Goal: Browse casually: Explore the website without a specific task or goal

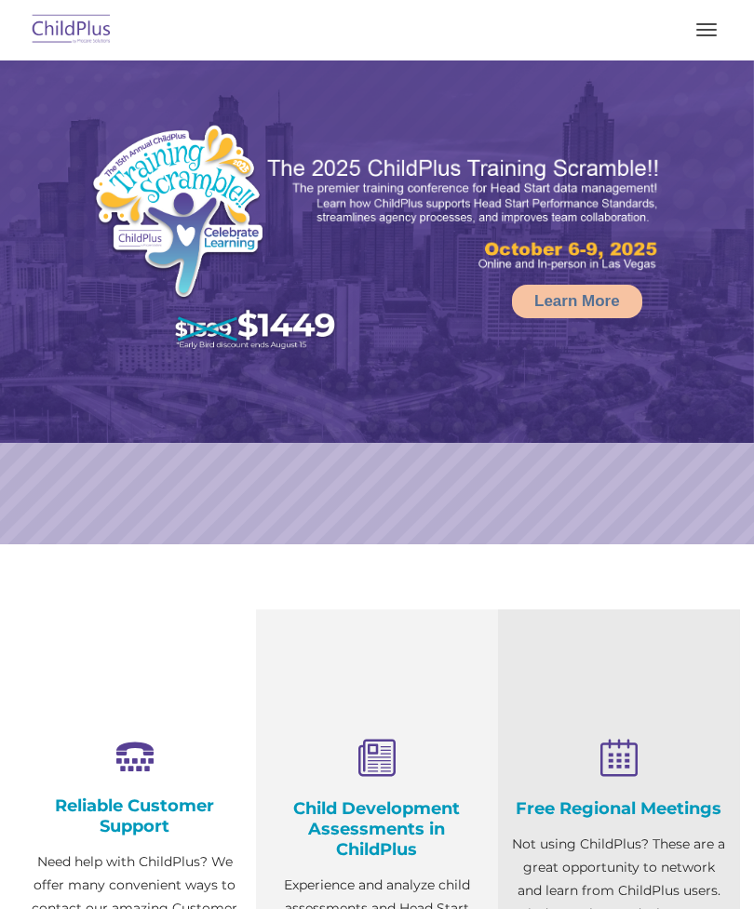
select select "MEDIUM"
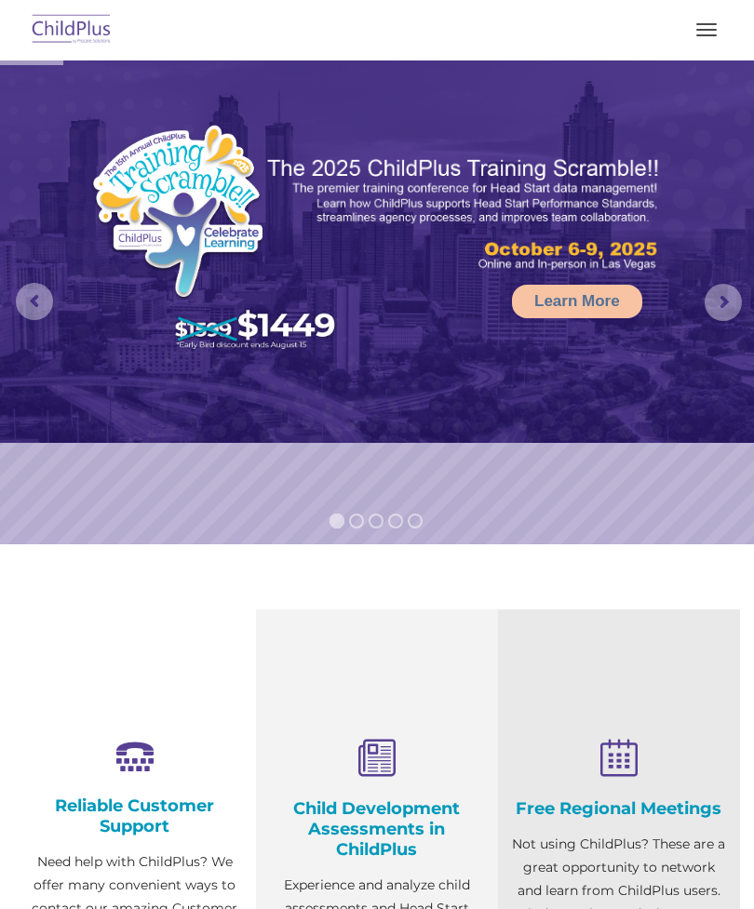
click at [691, 39] on button "button" at bounding box center [706, 30] width 39 height 30
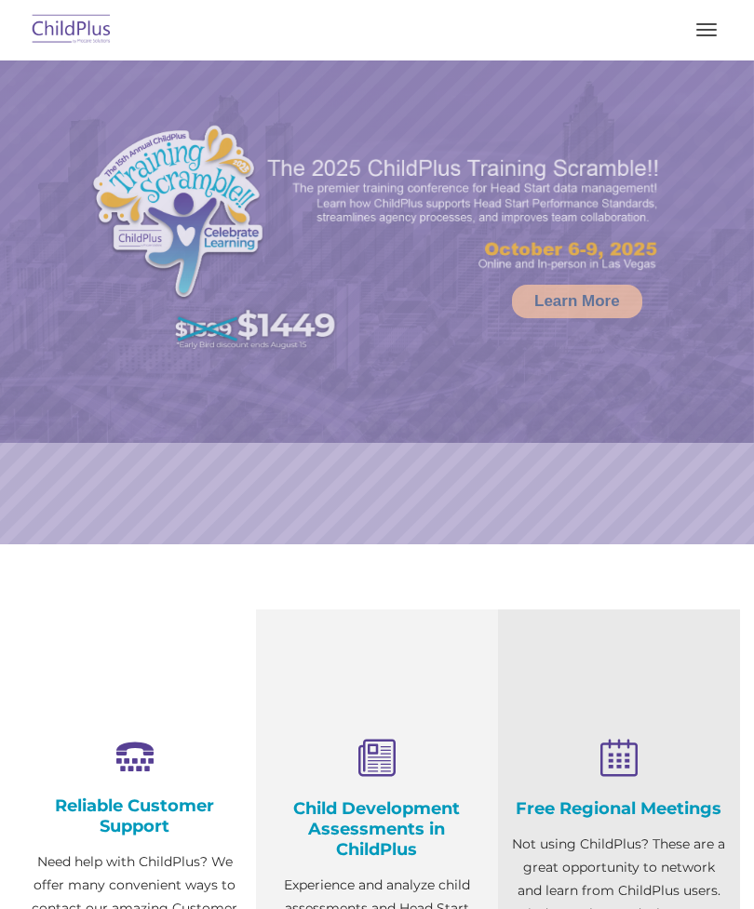
scroll to position [96, 0]
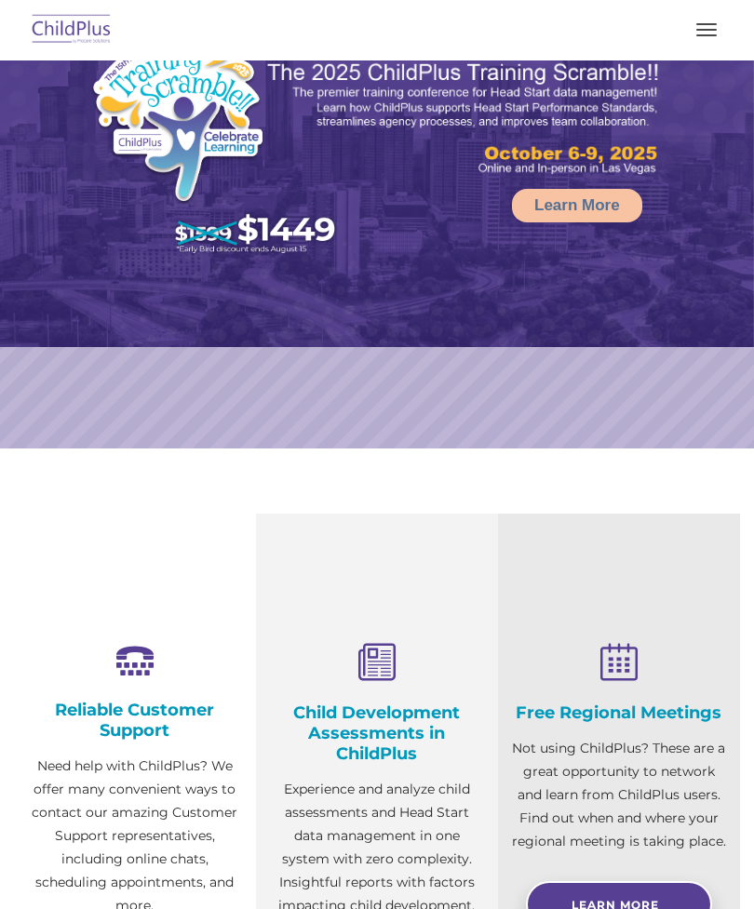
select select "MEDIUM"
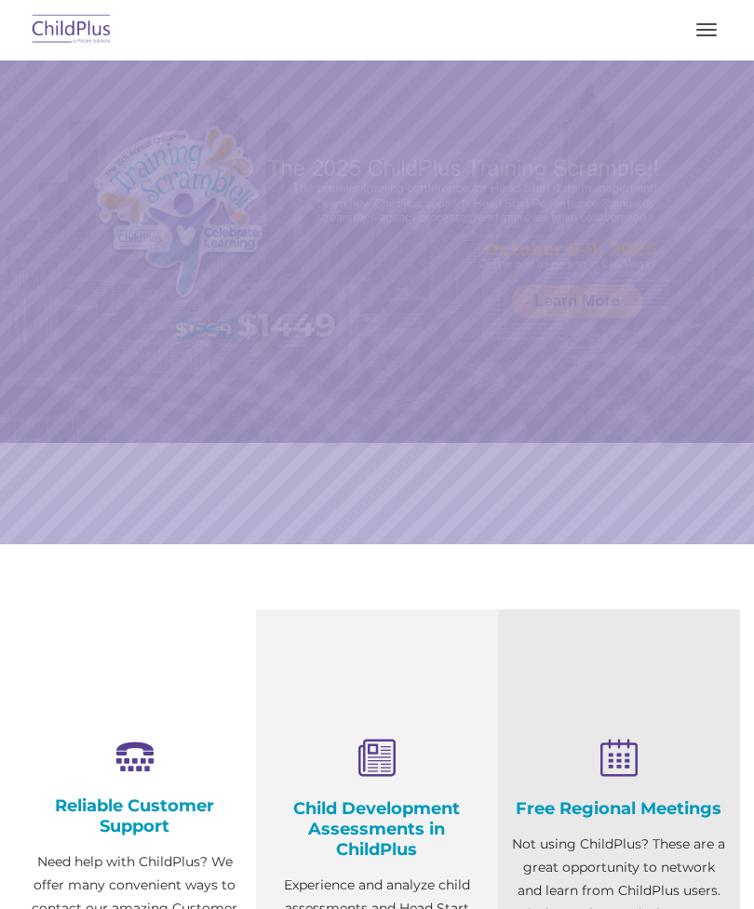
scroll to position [192, 0]
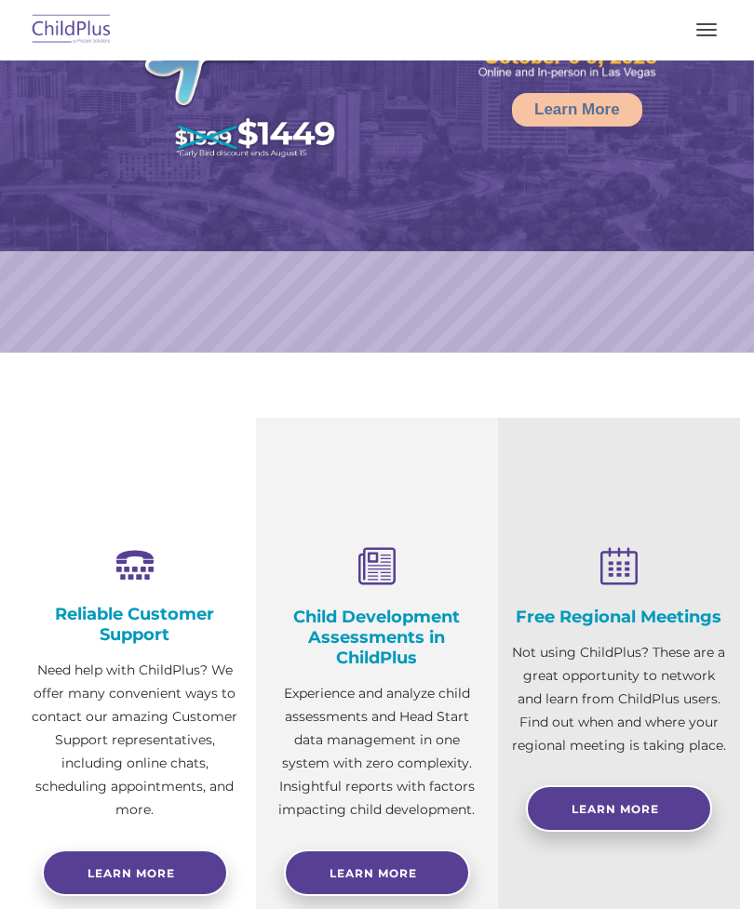
select select "MEDIUM"
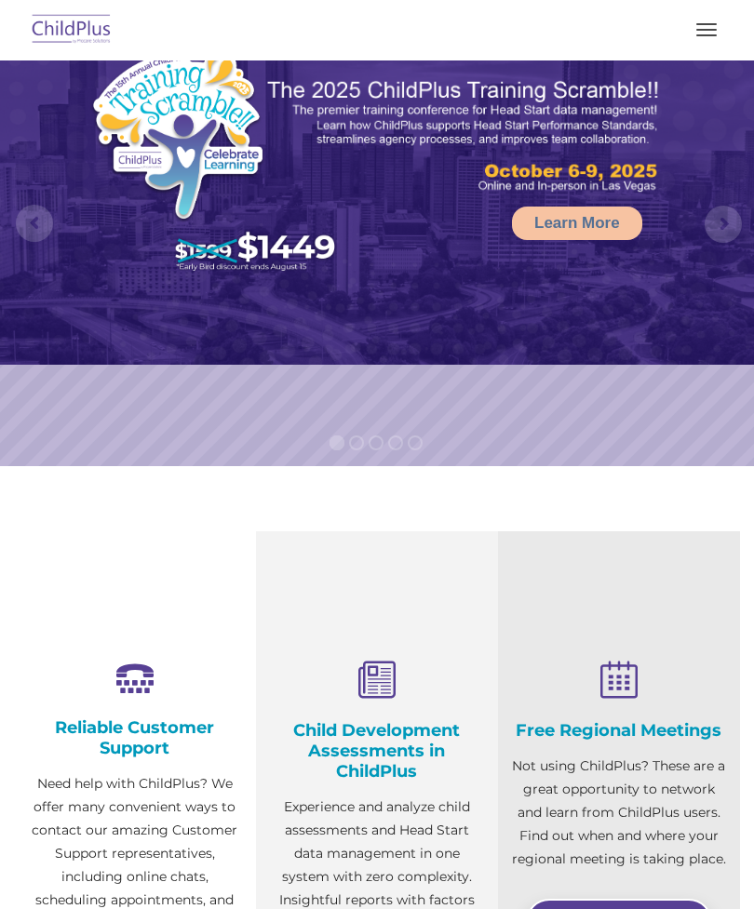
scroll to position [0, 0]
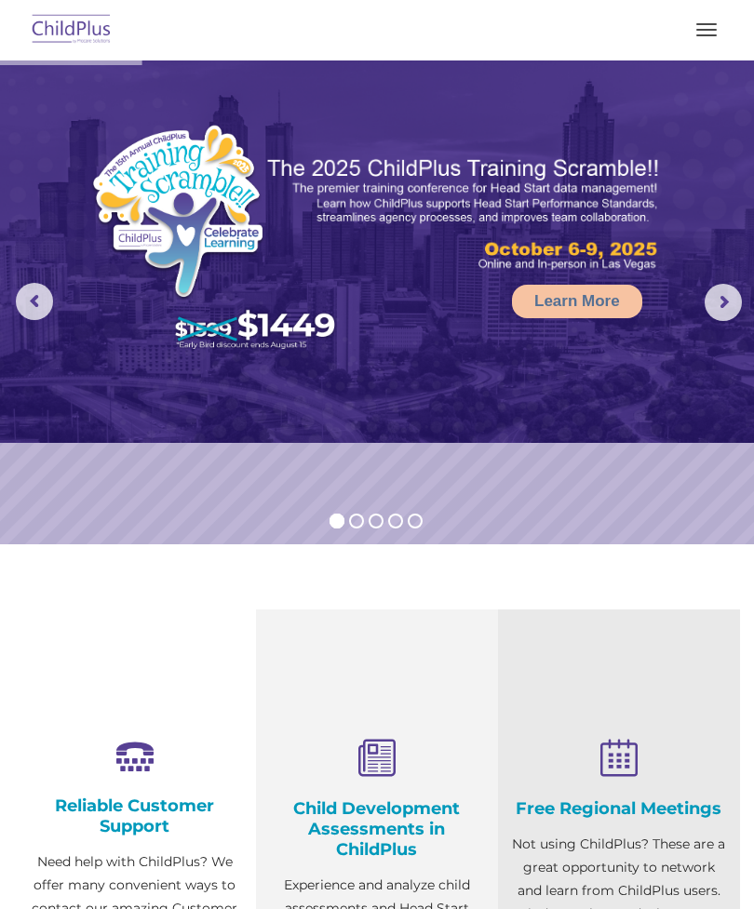
click at [714, 17] on button "button" at bounding box center [706, 30] width 39 height 30
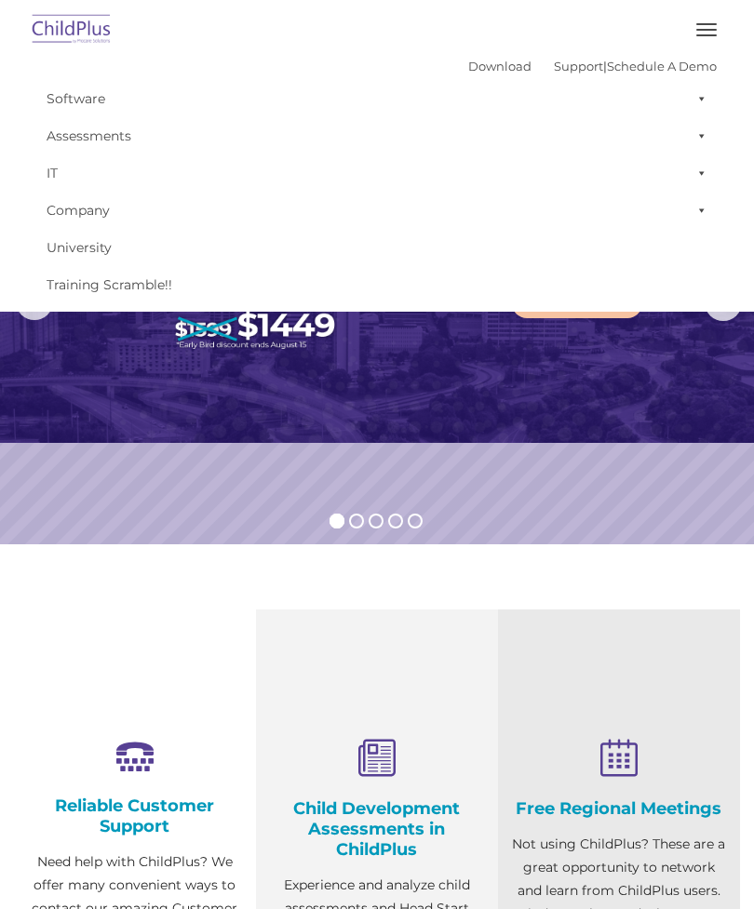
click at [698, 23] on span "button" at bounding box center [706, 24] width 20 height 2
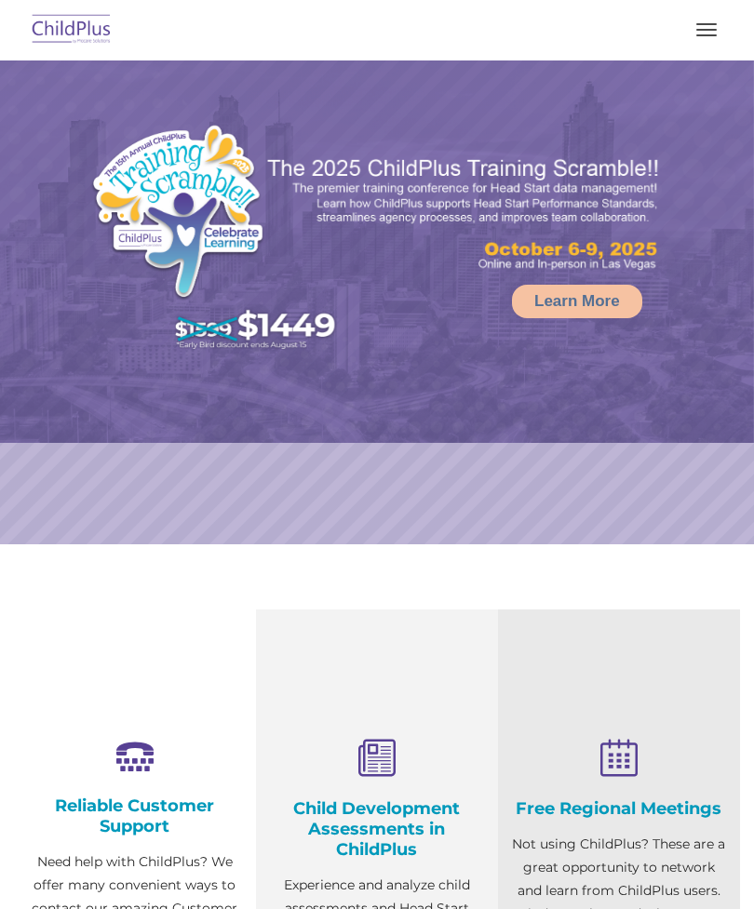
select select "MEDIUM"
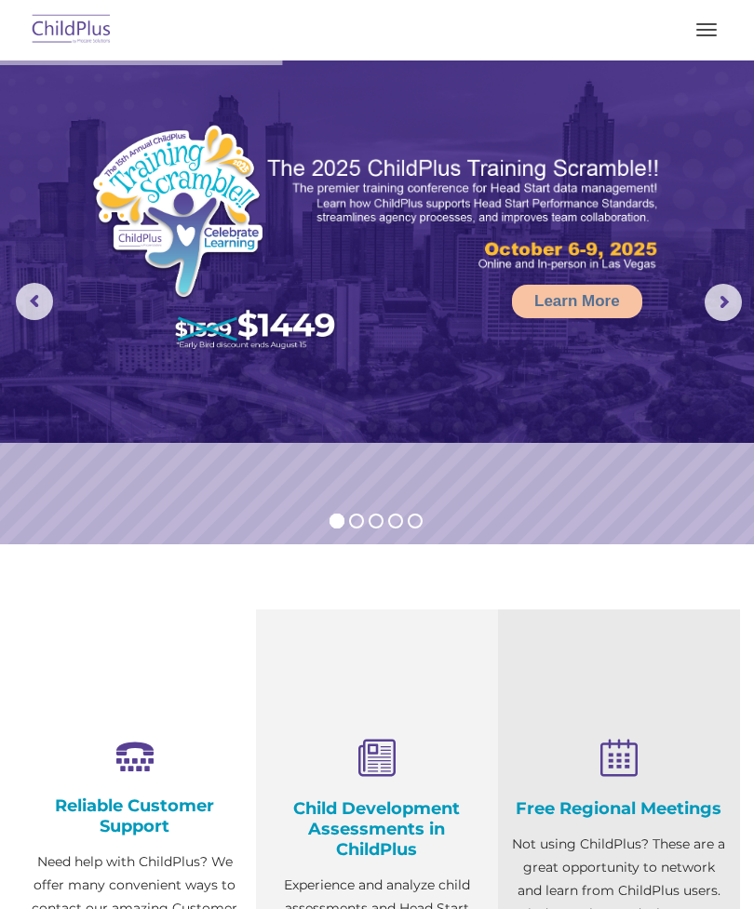
click at [74, 36] on img at bounding box center [71, 30] width 87 height 44
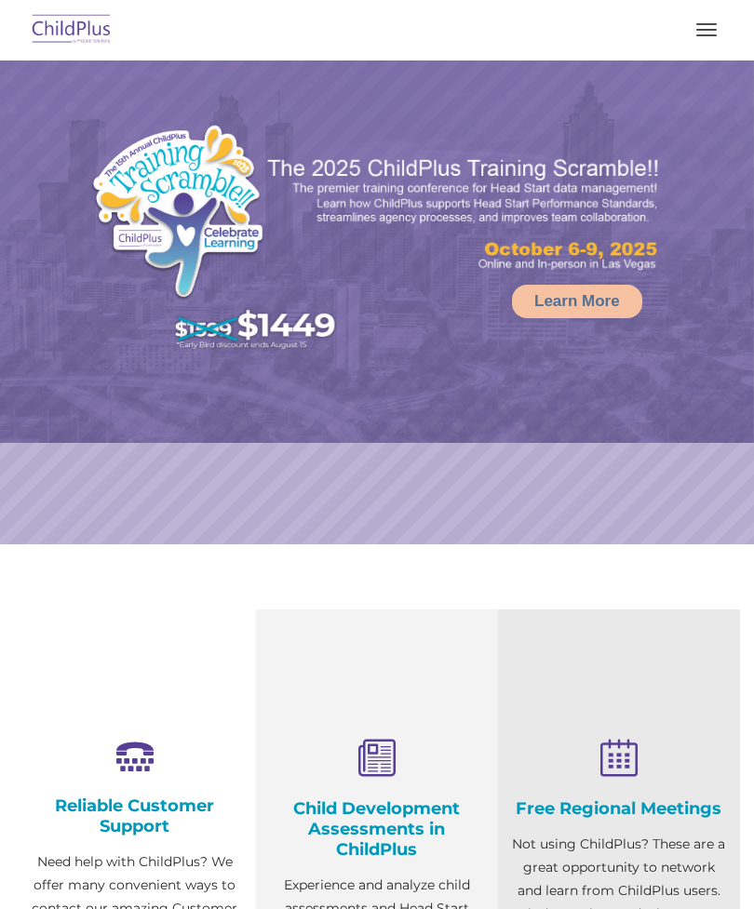
select select "MEDIUM"
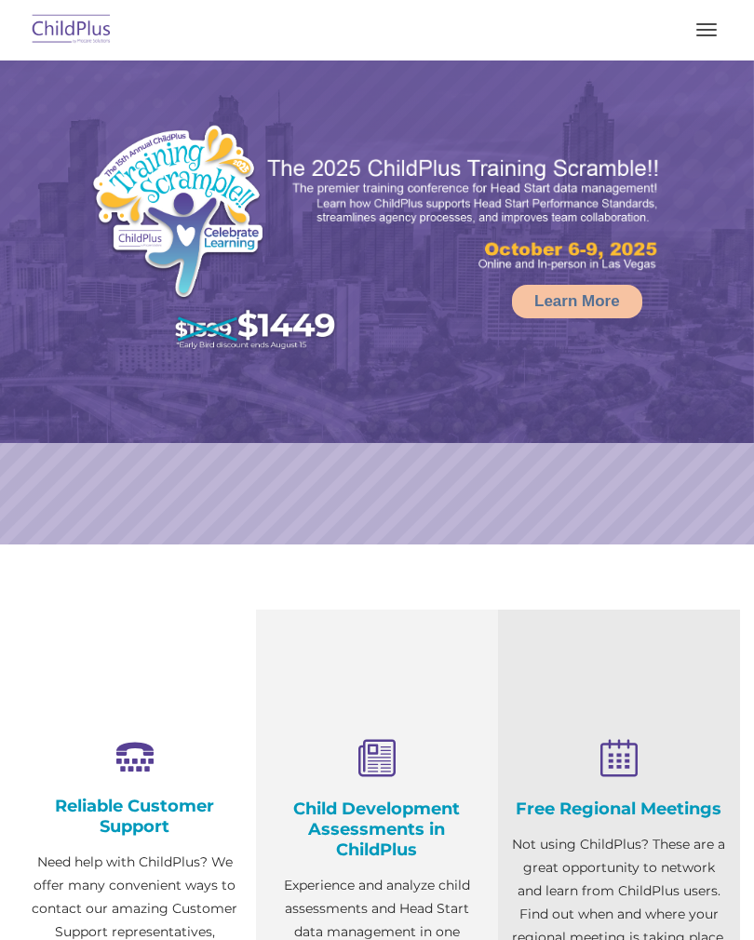
select select "MEDIUM"
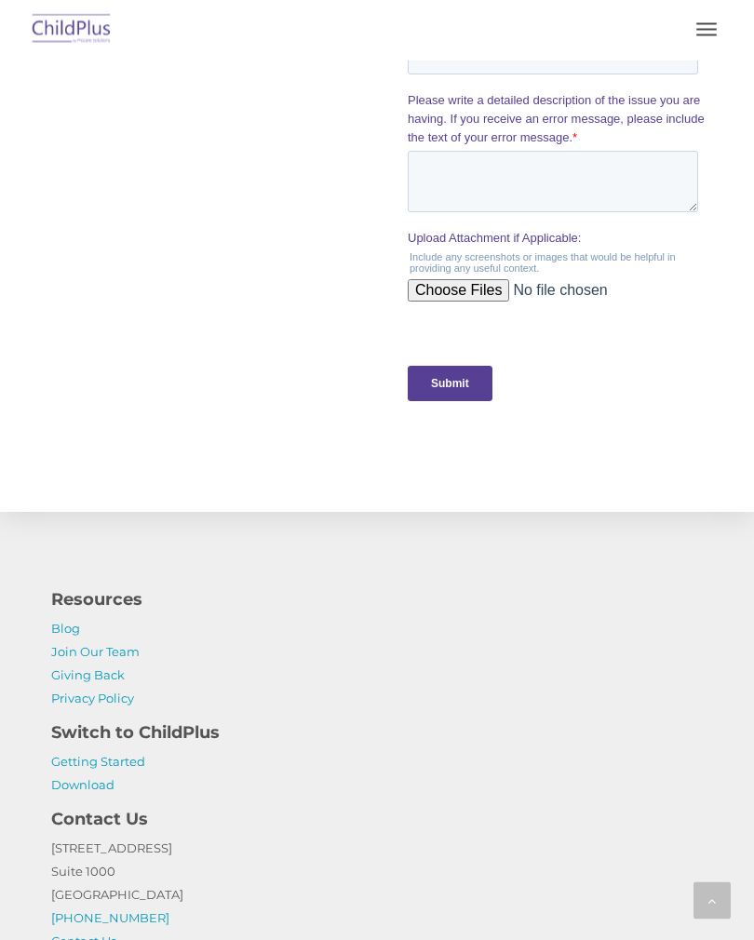
scroll to position [2086, 0]
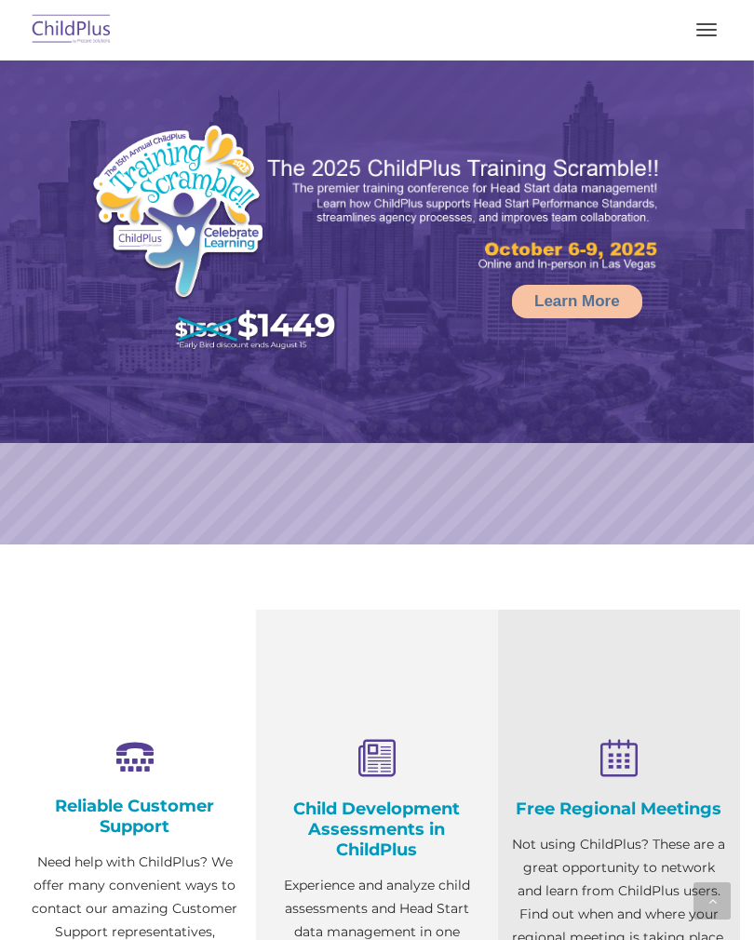
scroll to position [1621, 0]
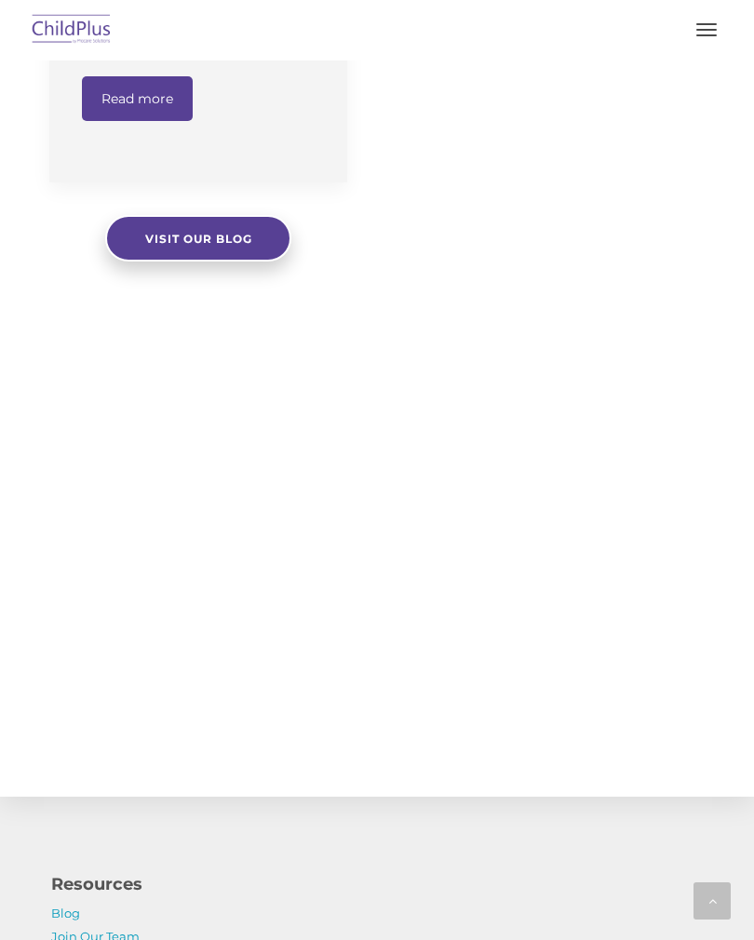
select select "MEDIUM"
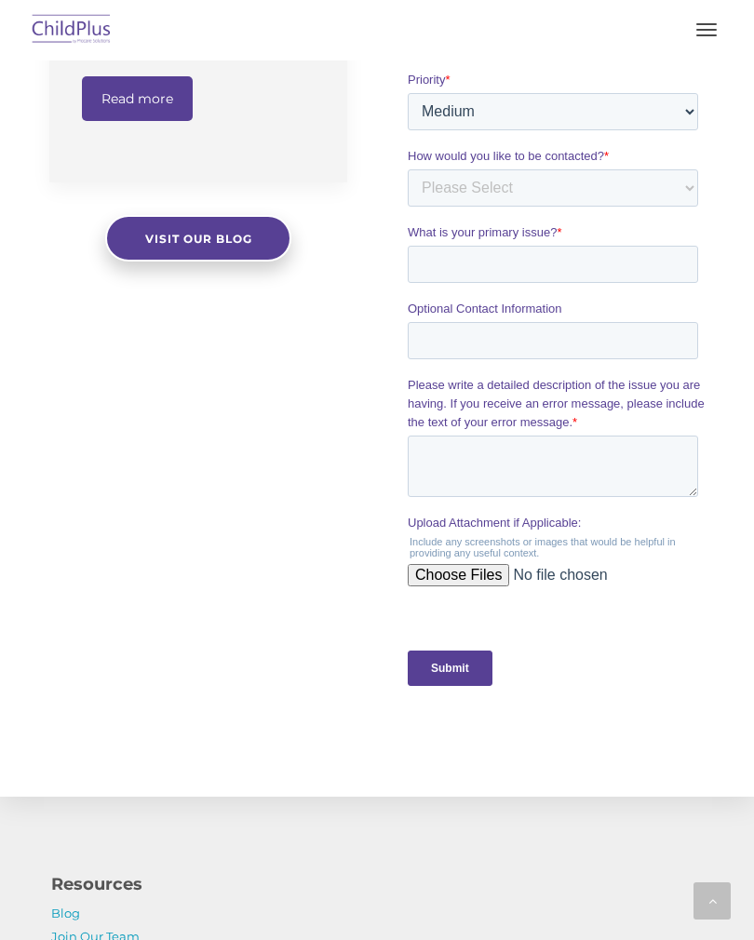
scroll to position [0, 0]
click at [703, 29] on span "button" at bounding box center [706, 30] width 20 height 2
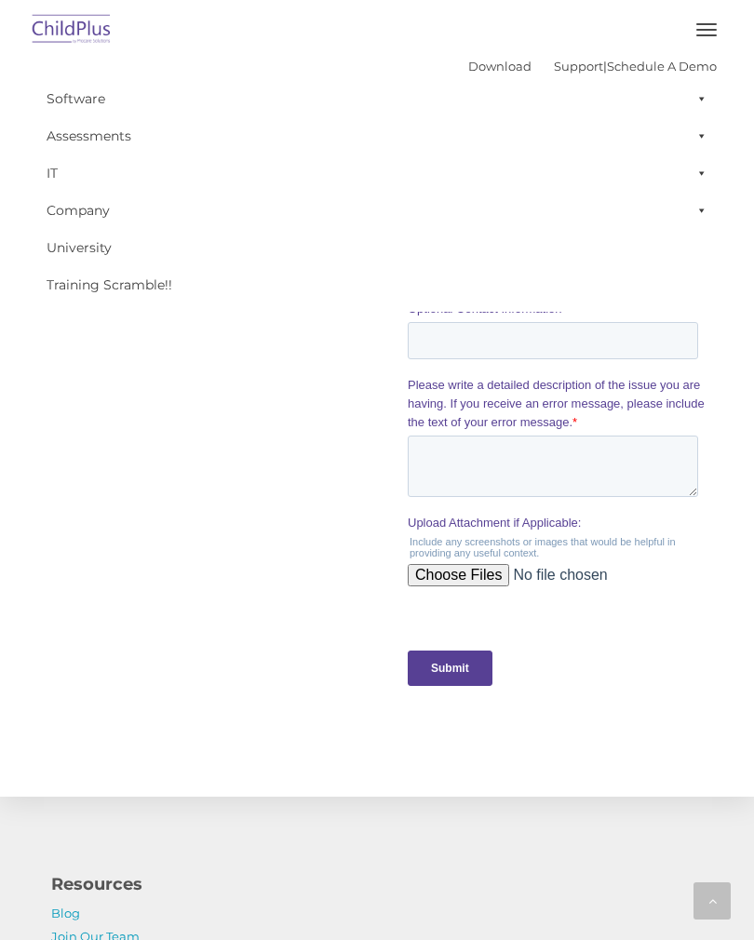
click at [694, 32] on button "button" at bounding box center [706, 30] width 39 height 30
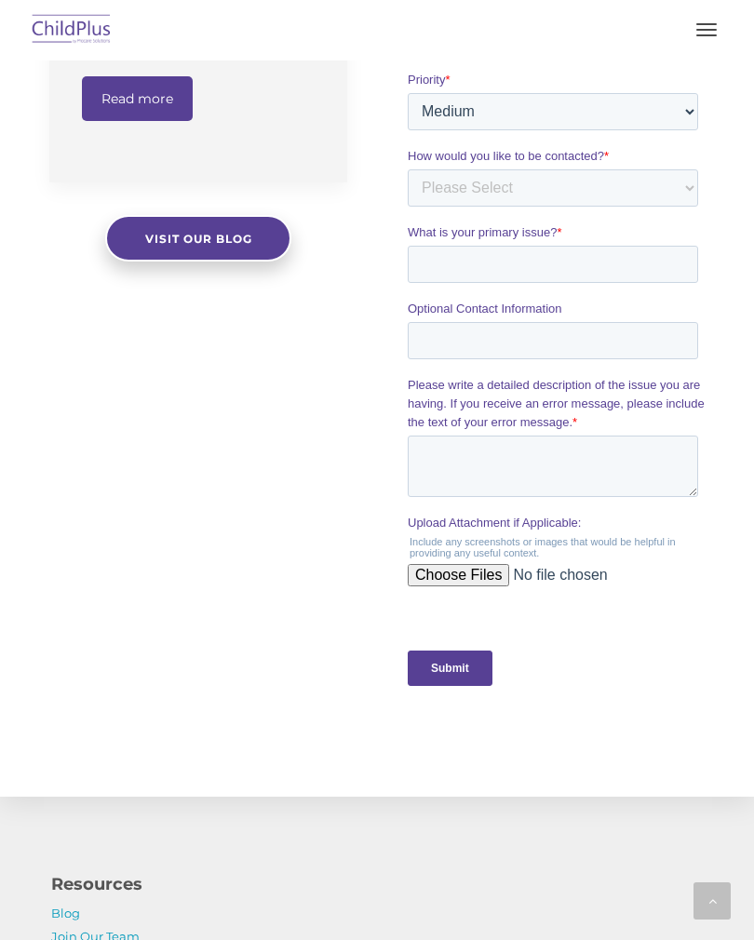
click at [74, 26] on img at bounding box center [71, 30] width 87 height 44
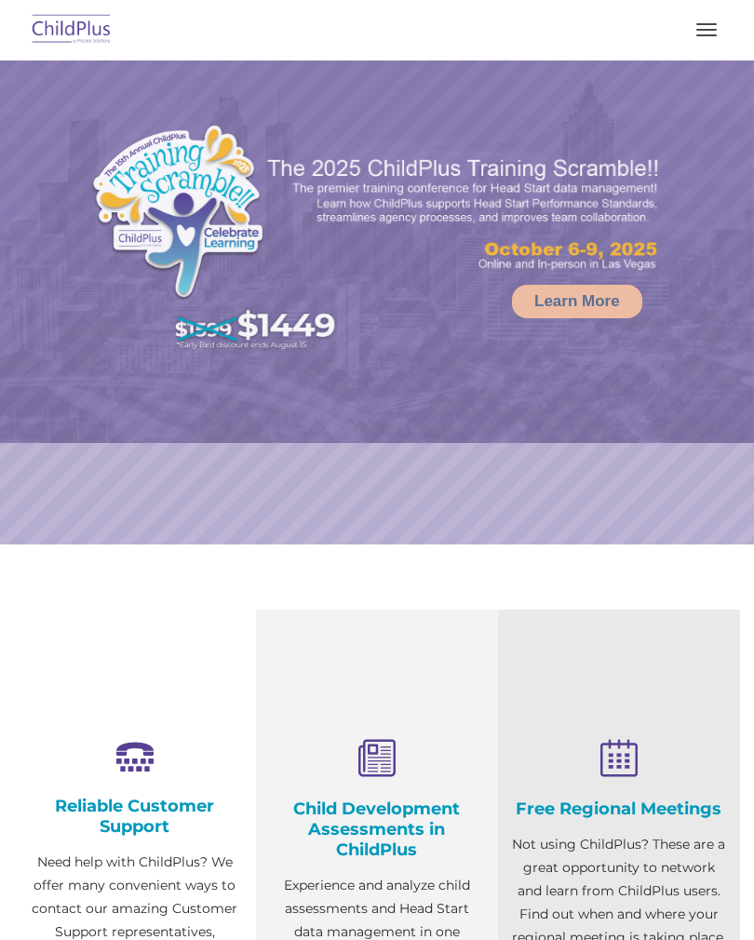
scroll to position [501, 0]
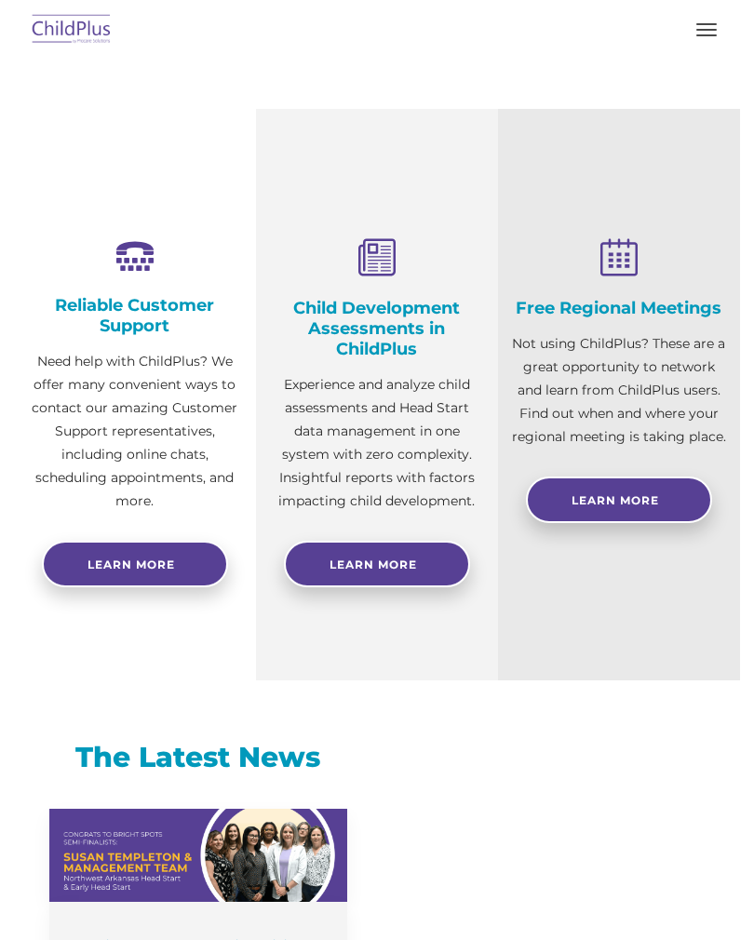
select select "MEDIUM"
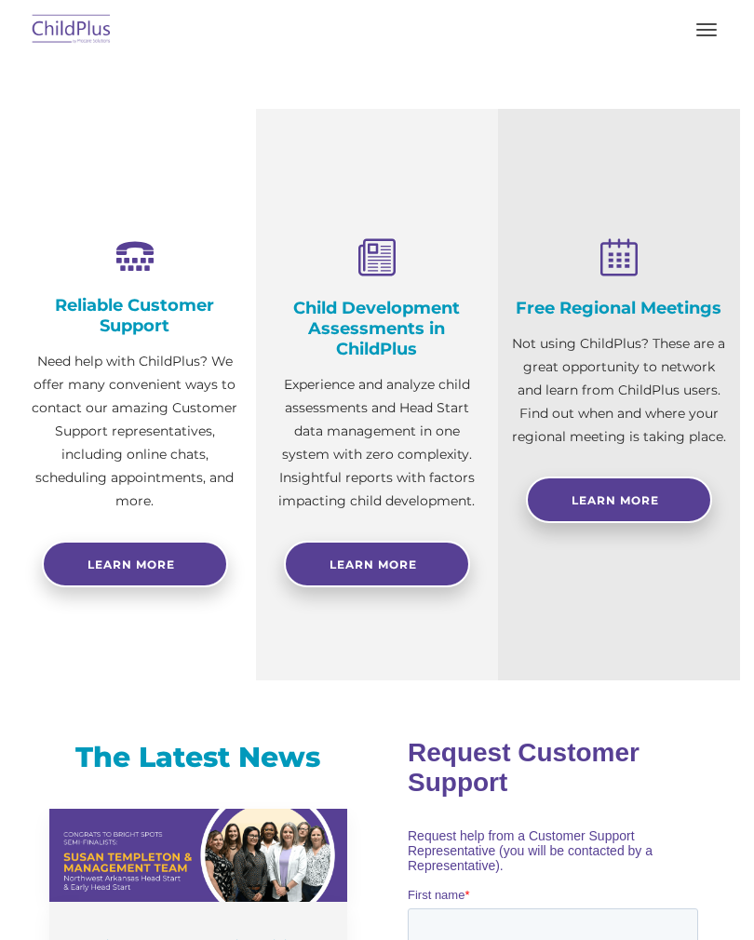
scroll to position [0, 0]
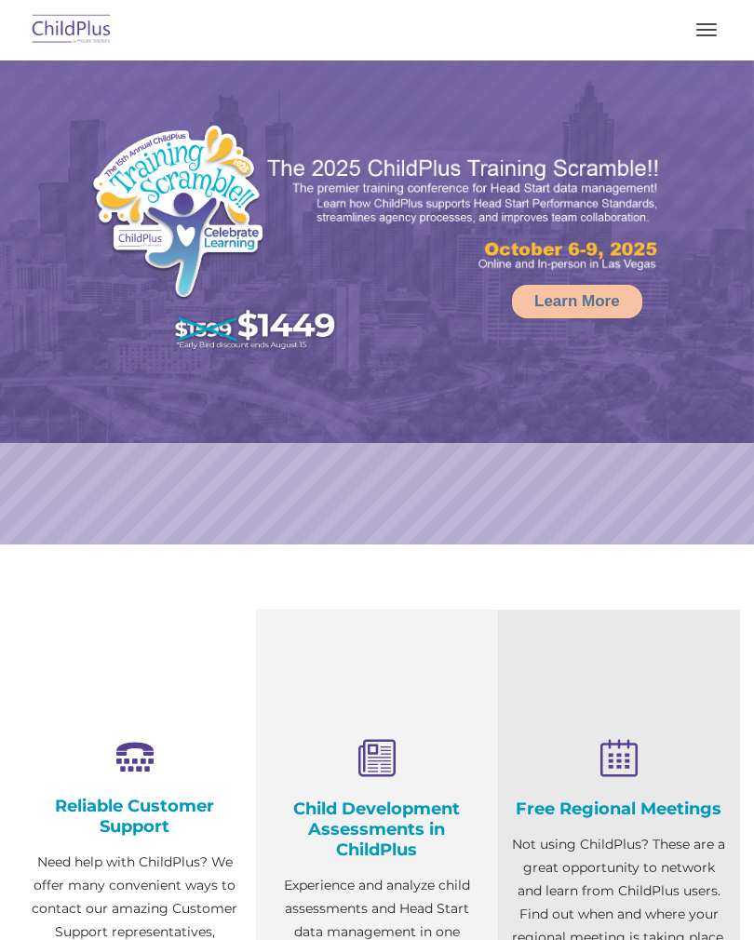
select select "MEDIUM"
